Goal: Obtain resource: Obtain resource

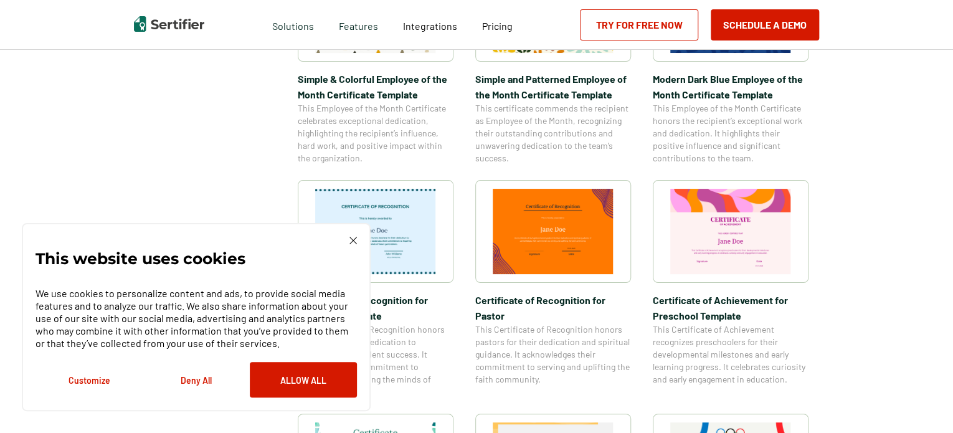
scroll to position [623, 0]
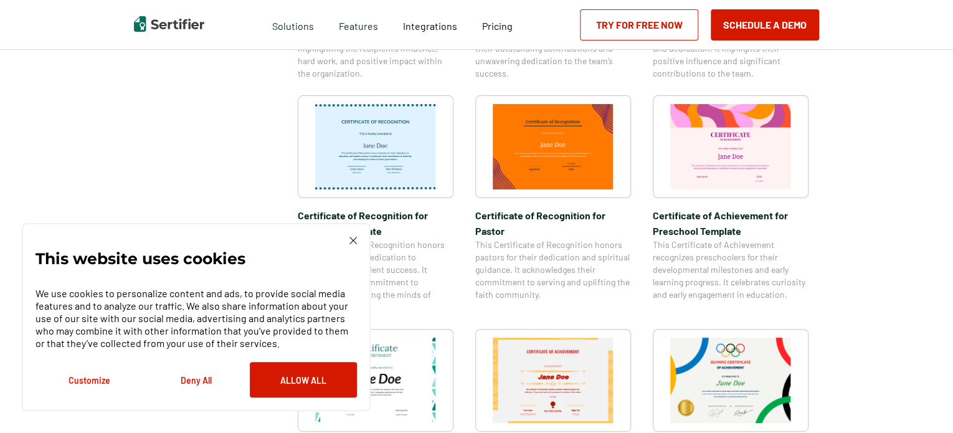
click at [349, 242] on div "This website uses cookies We use cookies to personalize content and ads, to pro…" at bounding box center [195, 317] width 321 height 161
click at [352, 242] on img at bounding box center [352, 240] width 7 height 7
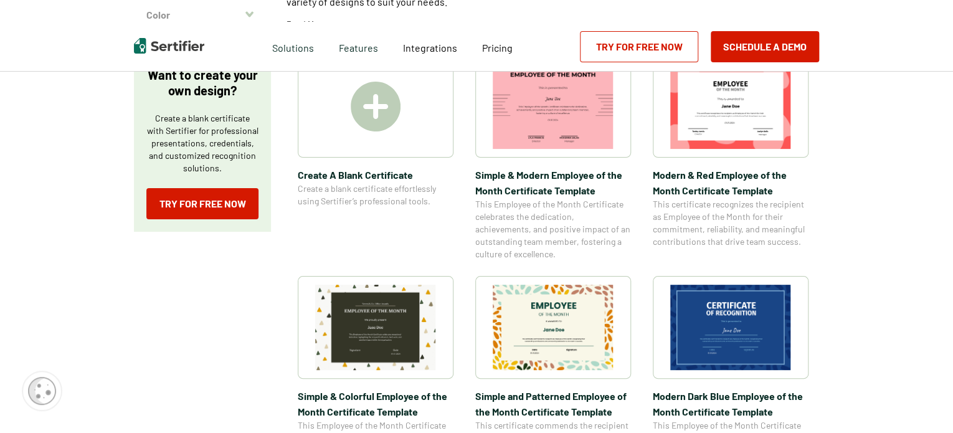
scroll to position [0, 0]
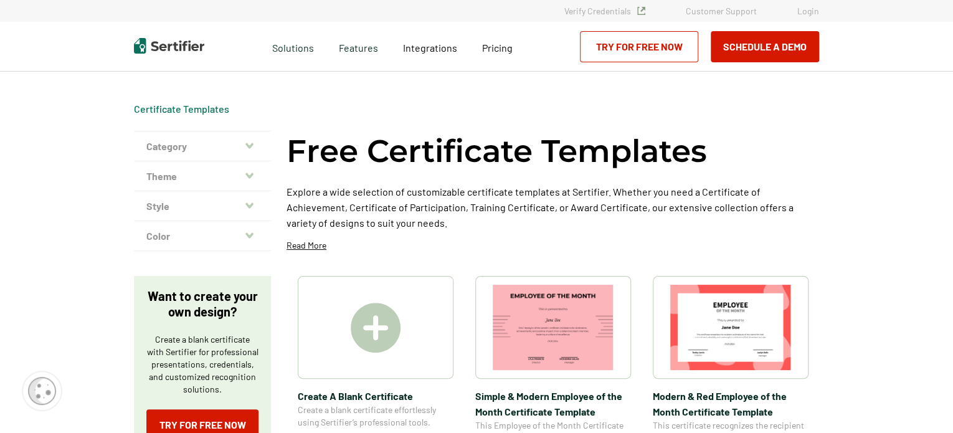
click at [251, 144] on icon "button" at bounding box center [249, 146] width 8 height 10
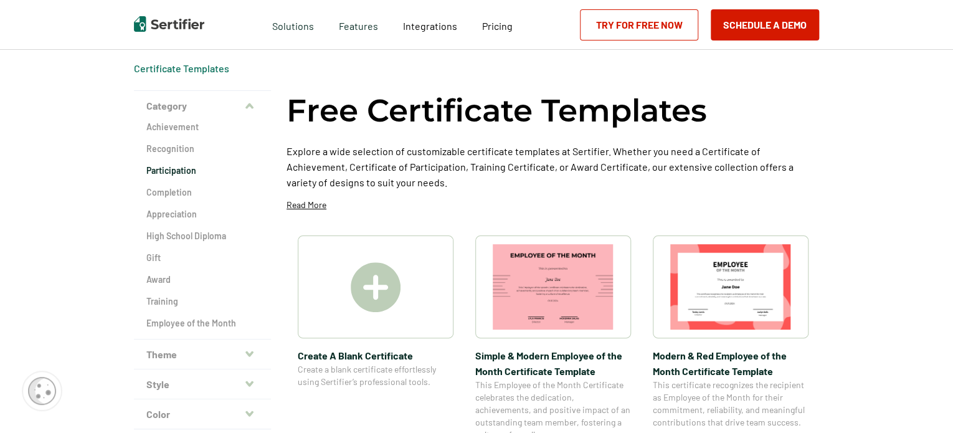
scroll to position [62, 0]
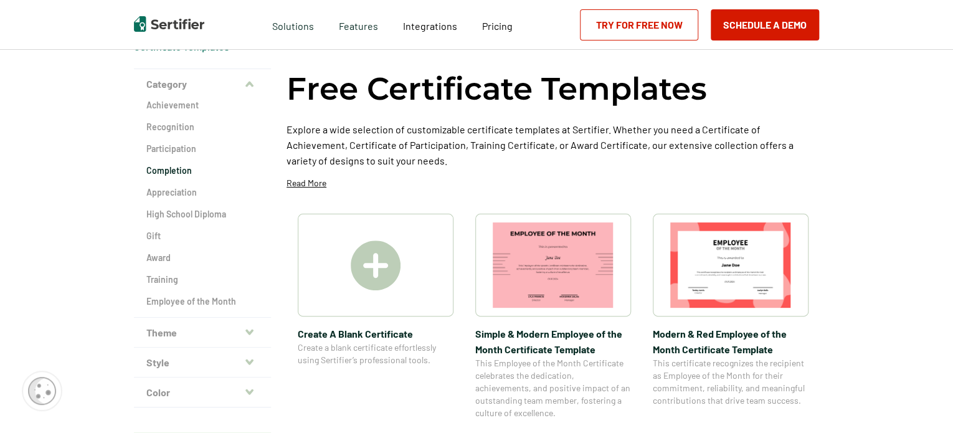
click at [180, 170] on h2 "Completion" at bounding box center [202, 170] width 112 height 12
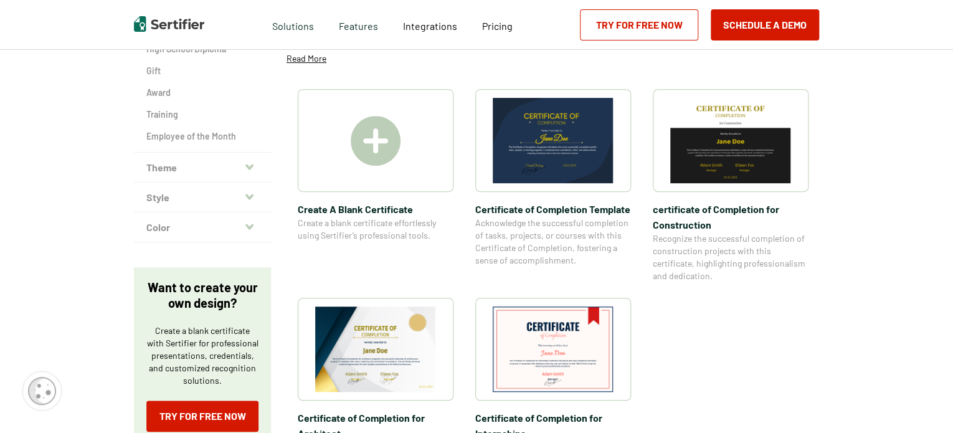
scroll to position [249, 0]
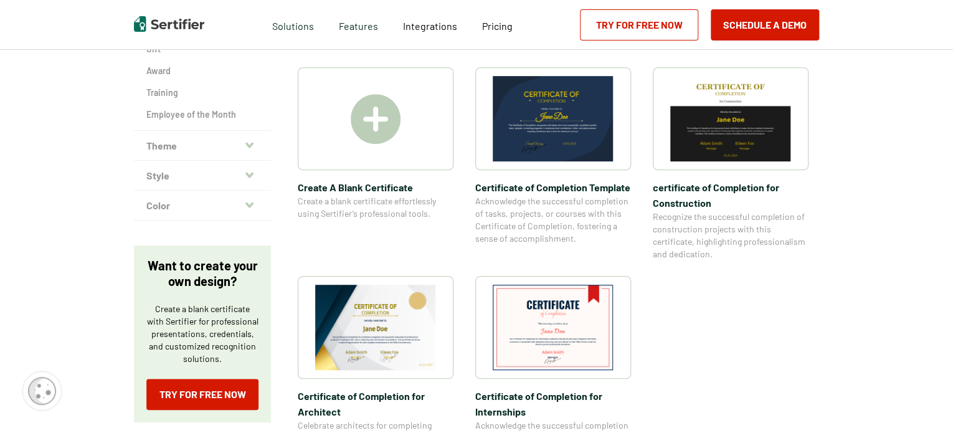
click at [374, 326] on img at bounding box center [375, 327] width 121 height 85
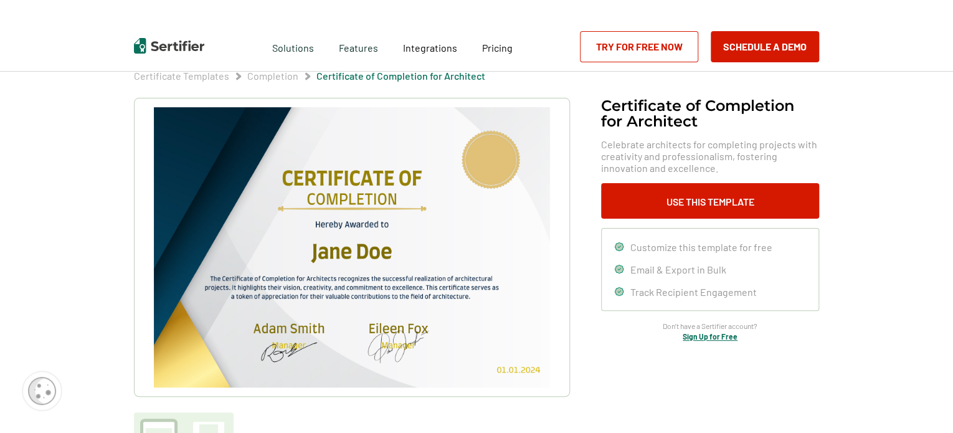
scroll to position [125, 0]
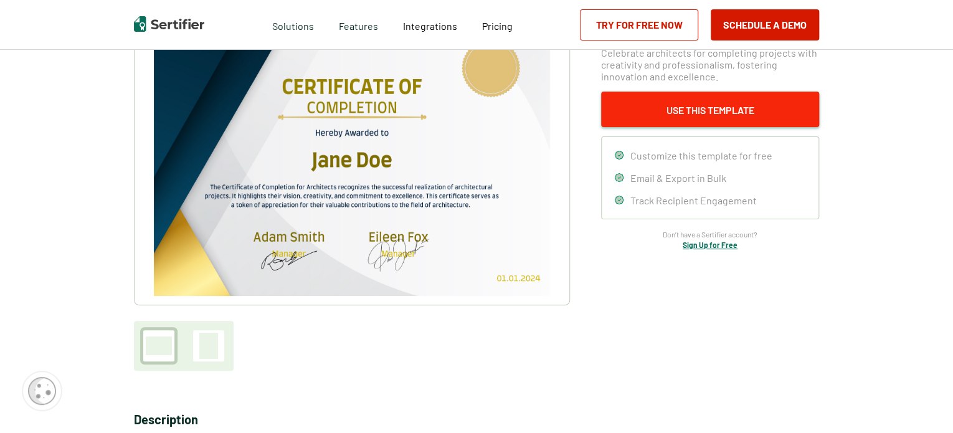
click at [690, 110] on button "Use This Template" at bounding box center [710, 109] width 218 height 35
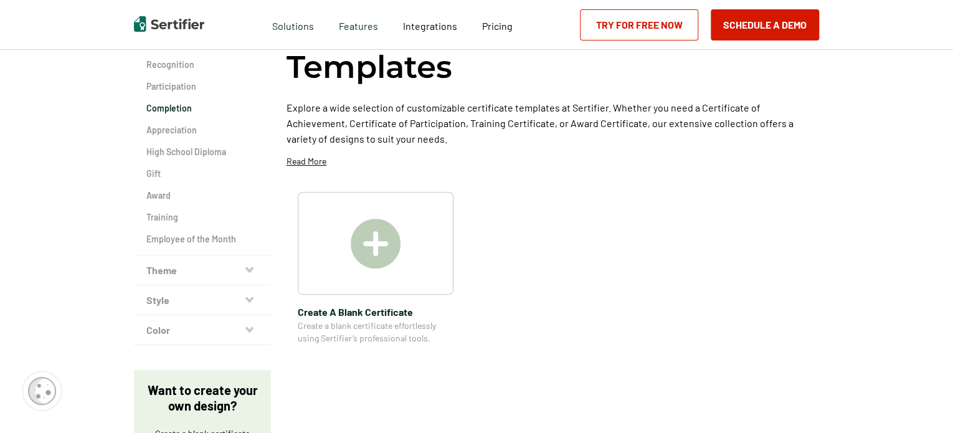
scroll to position [249, 0]
